Goal: Task Accomplishment & Management: Complete application form

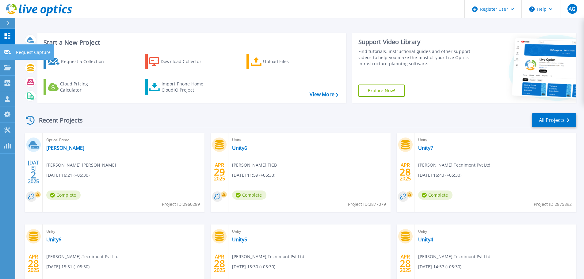
click at [22, 52] on p "Request Capture" at bounding box center [33, 52] width 35 height 16
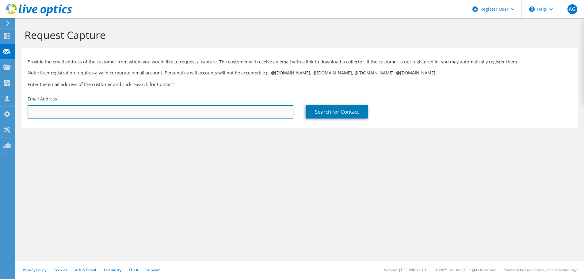
click at [139, 107] on input "text" at bounding box center [161, 111] width 266 height 13
paste input "HARISH V <harish.v@newindia.co.in>"
type input "harish.v@newindia.co.in"
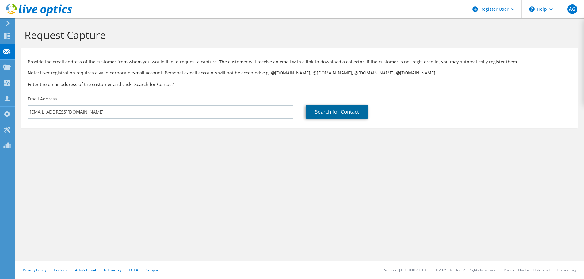
click at [352, 113] on link "Search for Contact" at bounding box center [337, 111] width 63 height 13
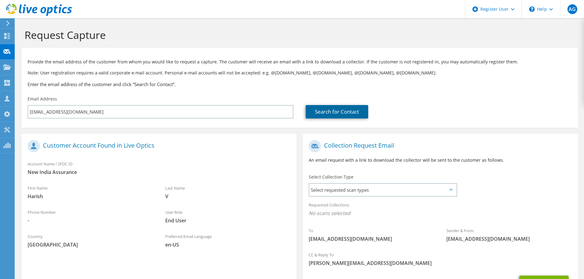
scroll to position [56, 0]
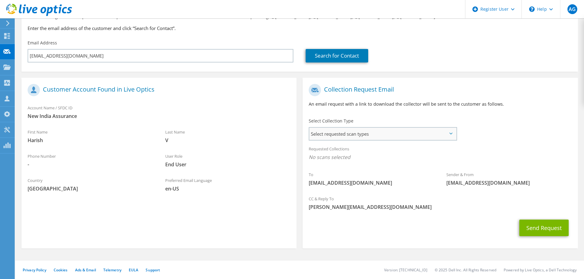
click at [369, 134] on span "Select requested scan types" at bounding box center [382, 134] width 147 height 12
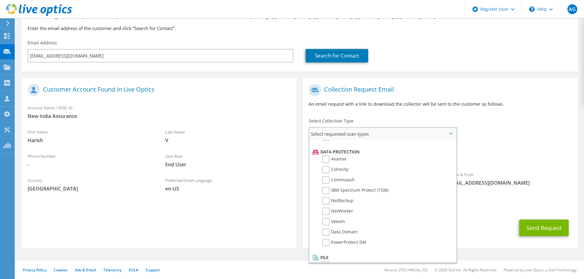
scroll to position [271, 0]
click at [512, 154] on span "No scans selected" at bounding box center [440, 157] width 263 height 7
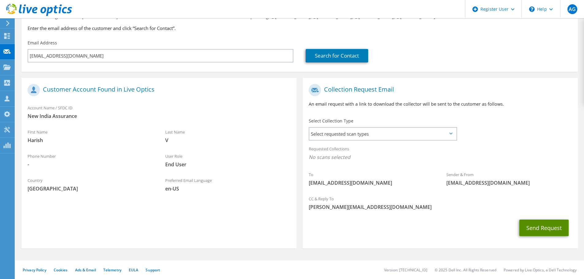
click at [541, 228] on button "Send Request" at bounding box center [544, 228] width 49 height 17
